Goal: Task Accomplishment & Management: Manage account settings

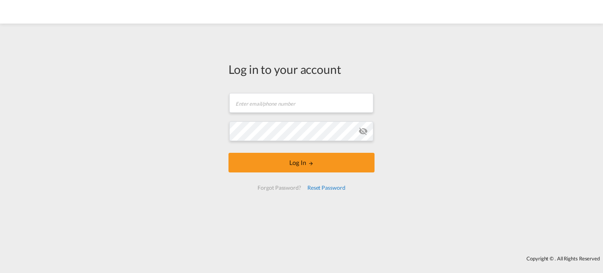
click at [333, 187] on div "Reset Password" at bounding box center [326, 188] width 44 height 14
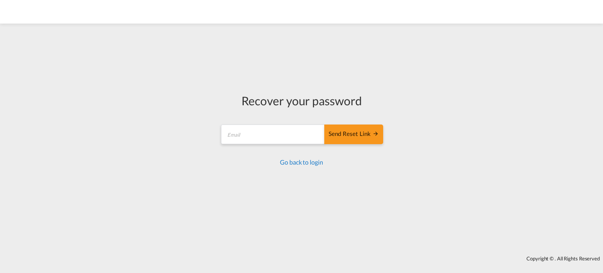
click at [297, 163] on link "Go back to login" at bounding box center [301, 161] width 43 height 7
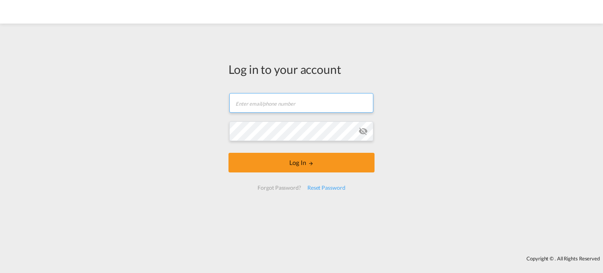
click at [291, 107] on input "text" at bounding box center [301, 103] width 144 height 20
type input "[EMAIL_ADDRESS][DOMAIN_NAME]"
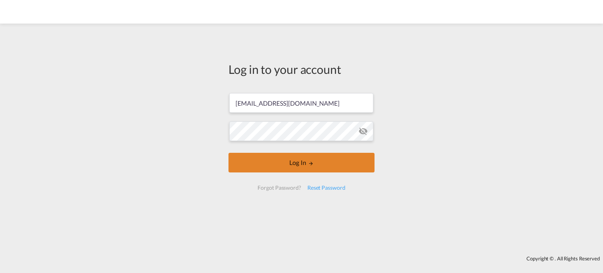
click at [323, 159] on button "Log In" at bounding box center [302, 163] width 146 height 20
